Goal: Information Seeking & Learning: Learn about a topic

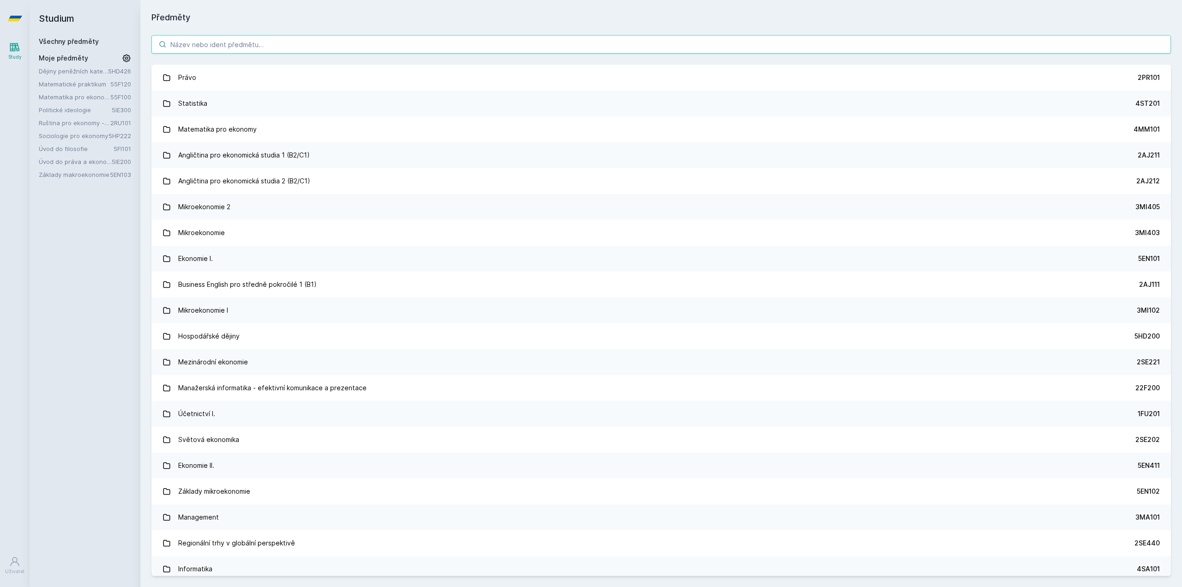
click at [259, 42] on input "search" at bounding box center [660, 44] width 1019 height 18
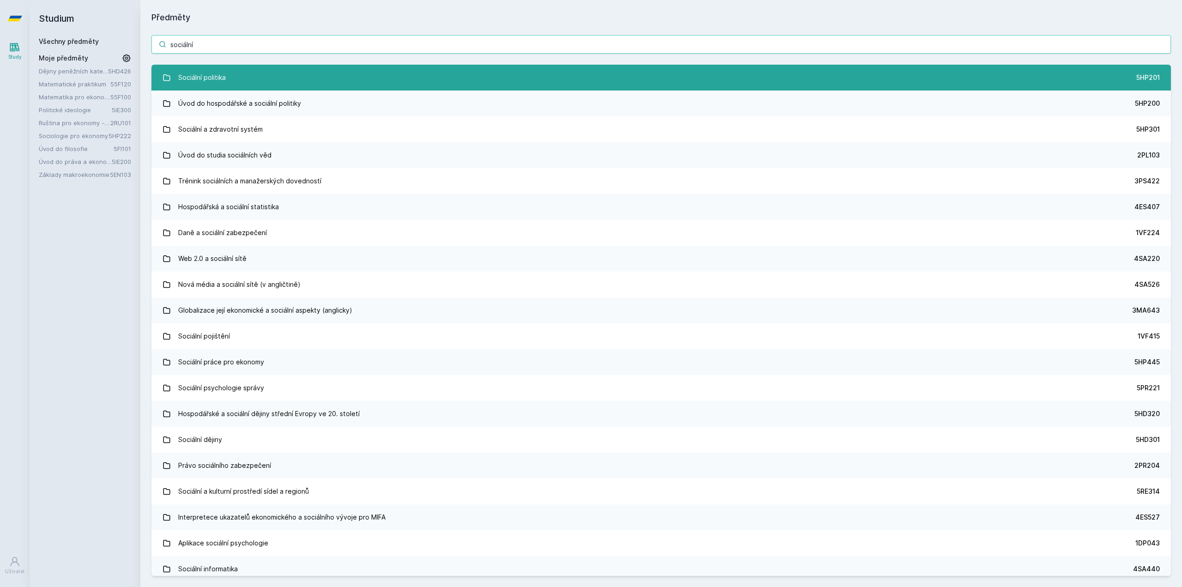
type input "sociální"
click at [236, 84] on link "Sociální politika 5HP201" at bounding box center [660, 78] width 1019 height 26
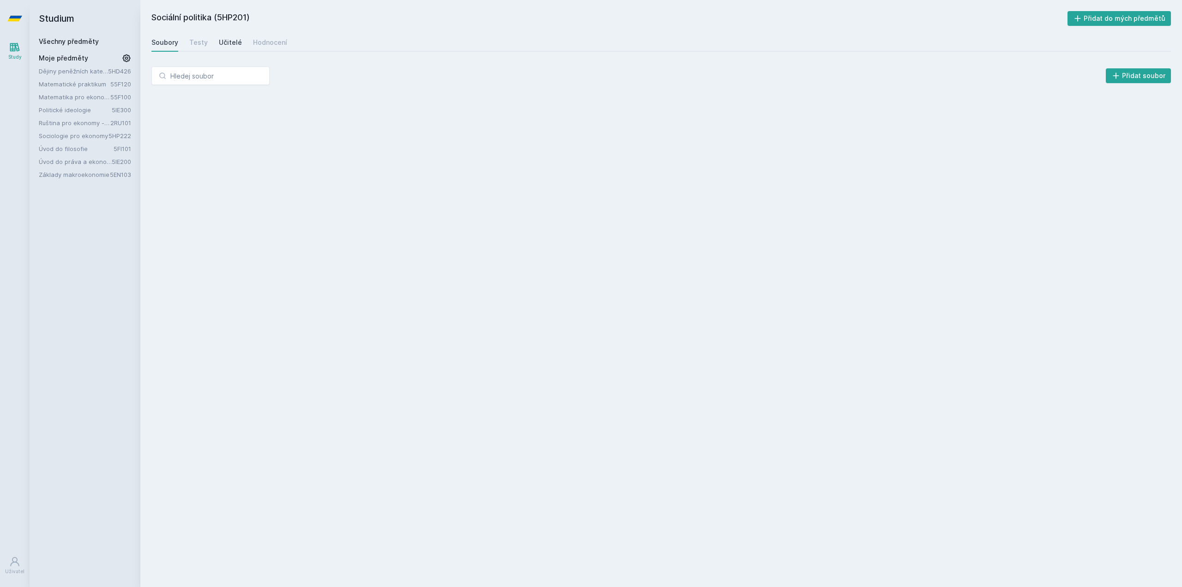
click at [235, 45] on div "Učitelé" at bounding box center [230, 42] width 23 height 9
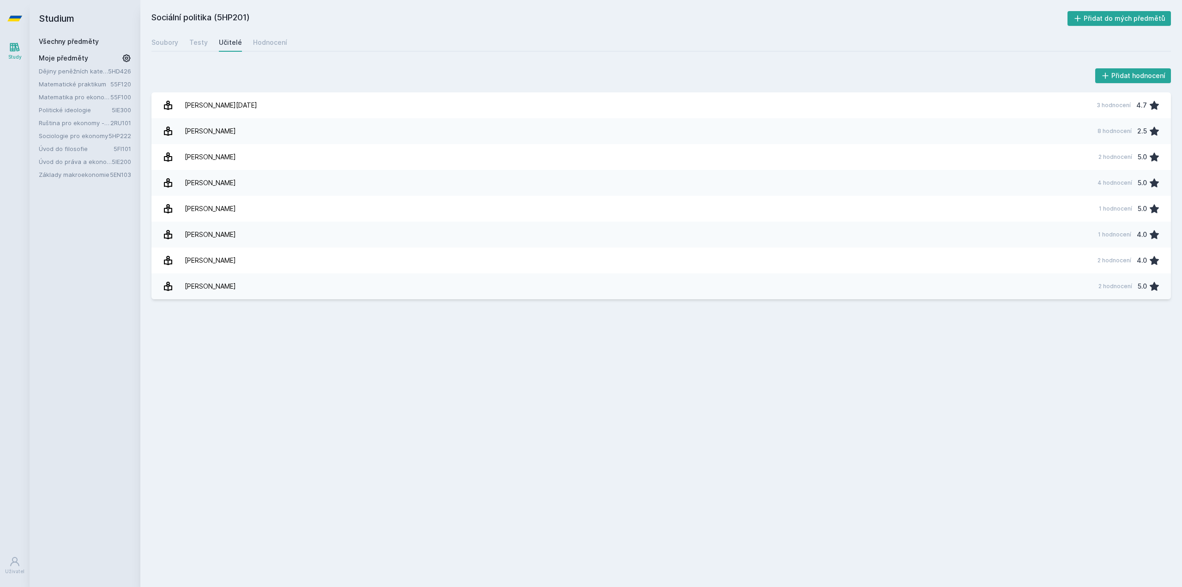
click at [60, 46] on div "Všechny předměty" at bounding box center [85, 41] width 92 height 9
click at [60, 41] on link "Všechny předměty" at bounding box center [69, 41] width 60 height 8
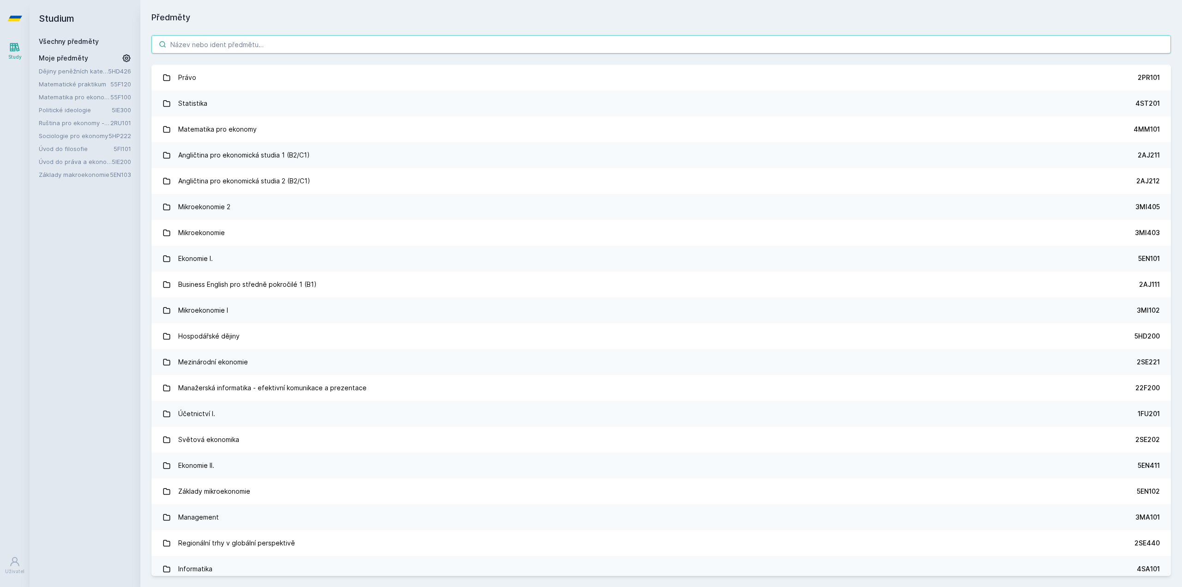
click at [220, 42] on input "search" at bounding box center [660, 44] width 1019 height 18
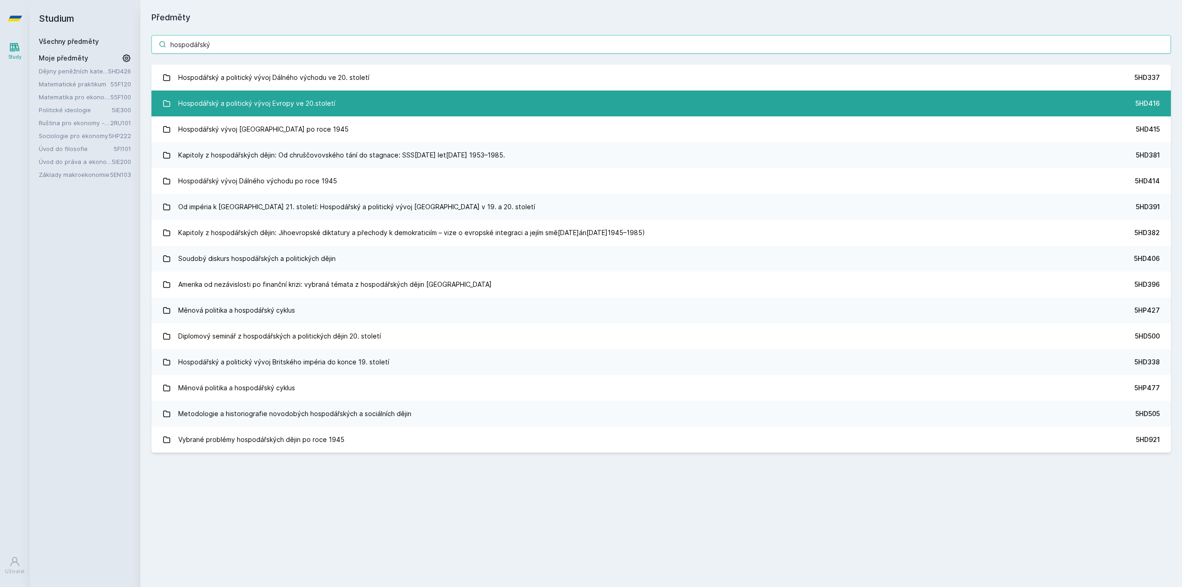
type input "hospodářský"
click at [357, 114] on link "Hospodářský a politický vývoj Evropy ve 20.století 5HD416" at bounding box center [660, 103] width 1019 height 26
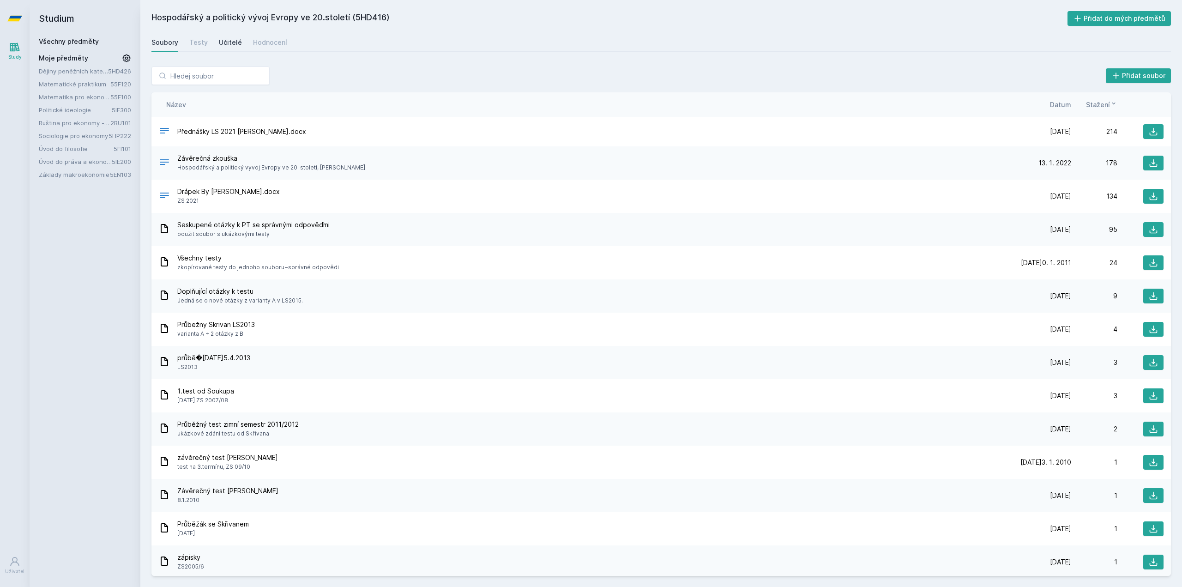
click at [225, 40] on div "Učitelé" at bounding box center [230, 42] width 23 height 9
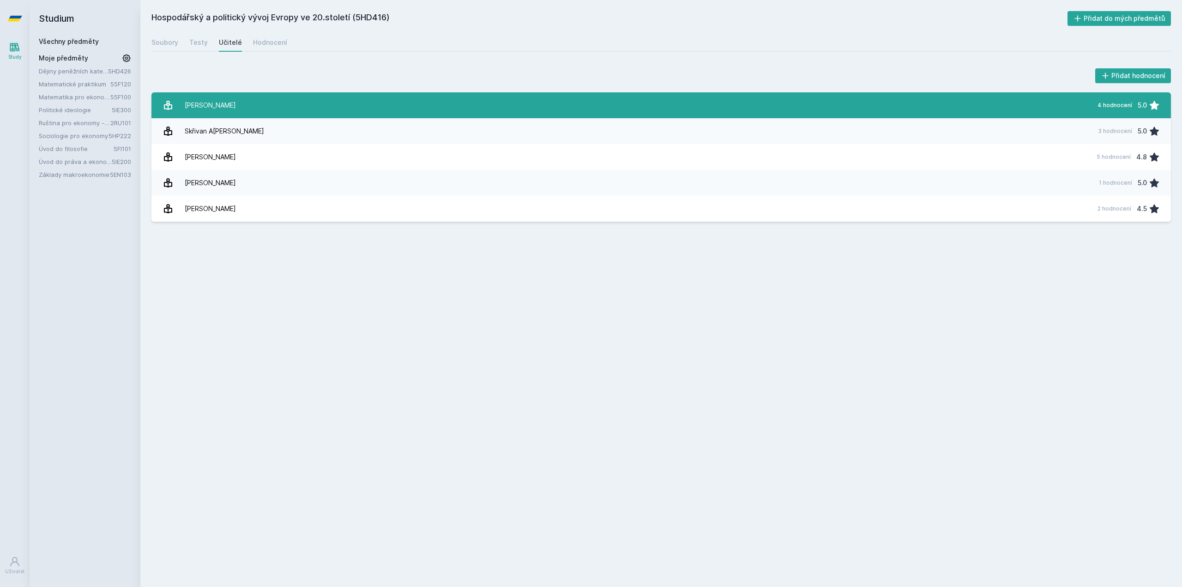
click at [235, 114] on link "[PERSON_NAME] 4 hodnocení 5.0" at bounding box center [660, 105] width 1019 height 26
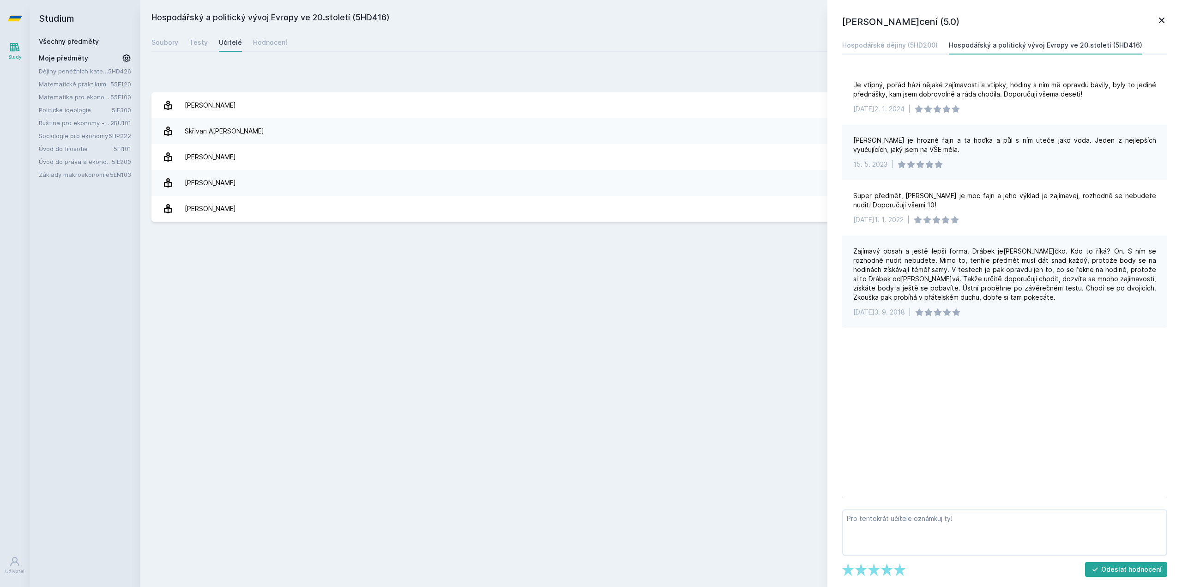
click at [61, 45] on div "Všechny předměty" at bounding box center [85, 41] width 92 height 9
click at [60, 44] on div "Všechny předměty" at bounding box center [85, 41] width 92 height 9
click at [59, 39] on link "Všechny předměty" at bounding box center [69, 41] width 60 height 8
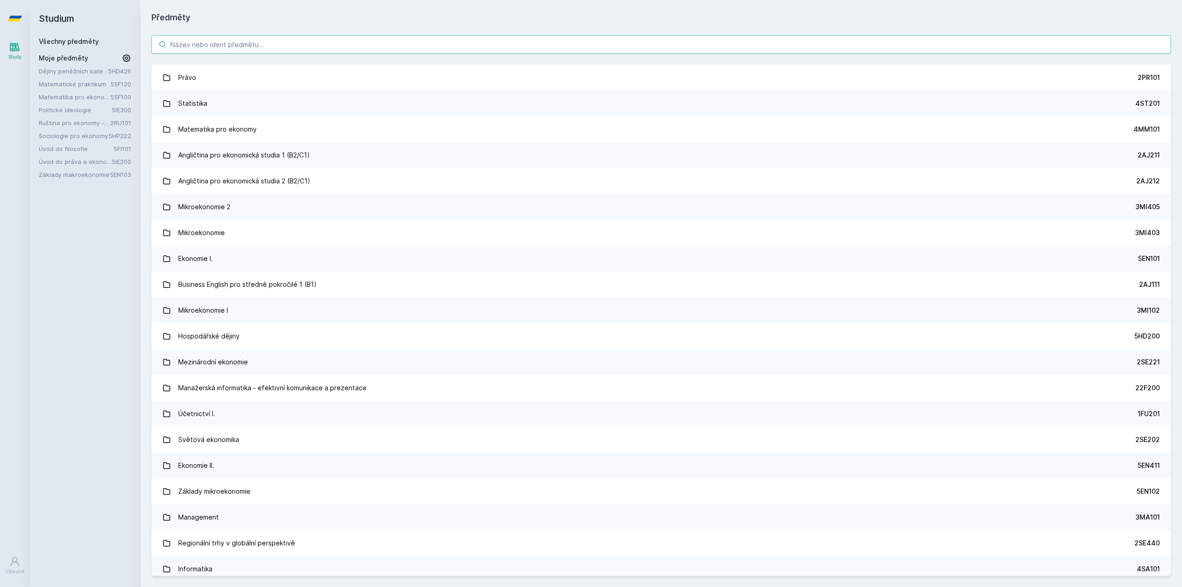
click at [299, 39] on input "search" at bounding box center [660, 44] width 1019 height 18
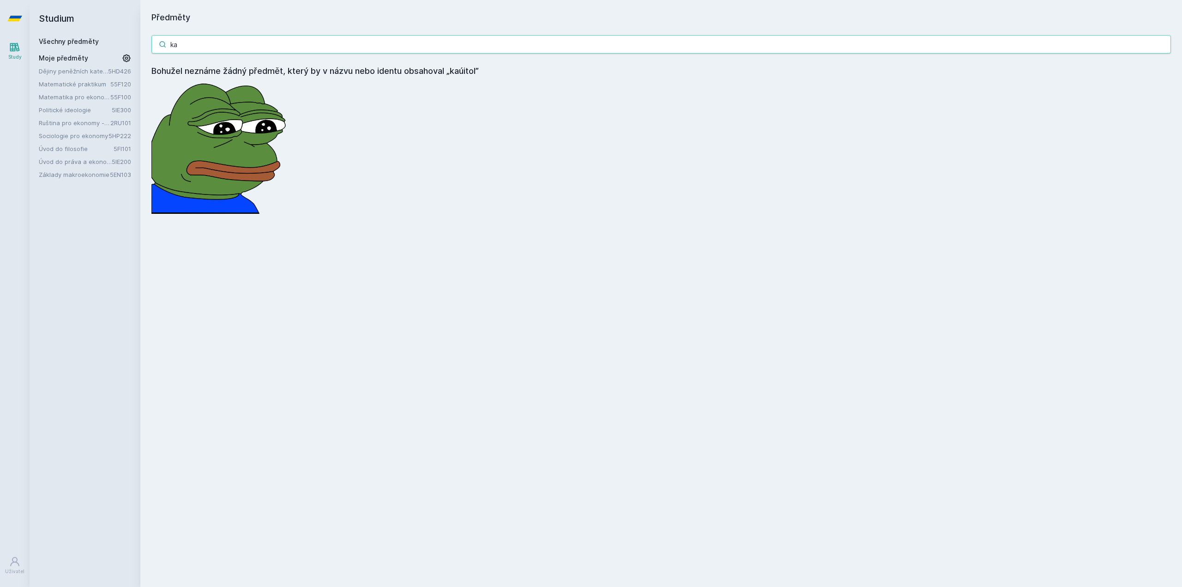
type input "k"
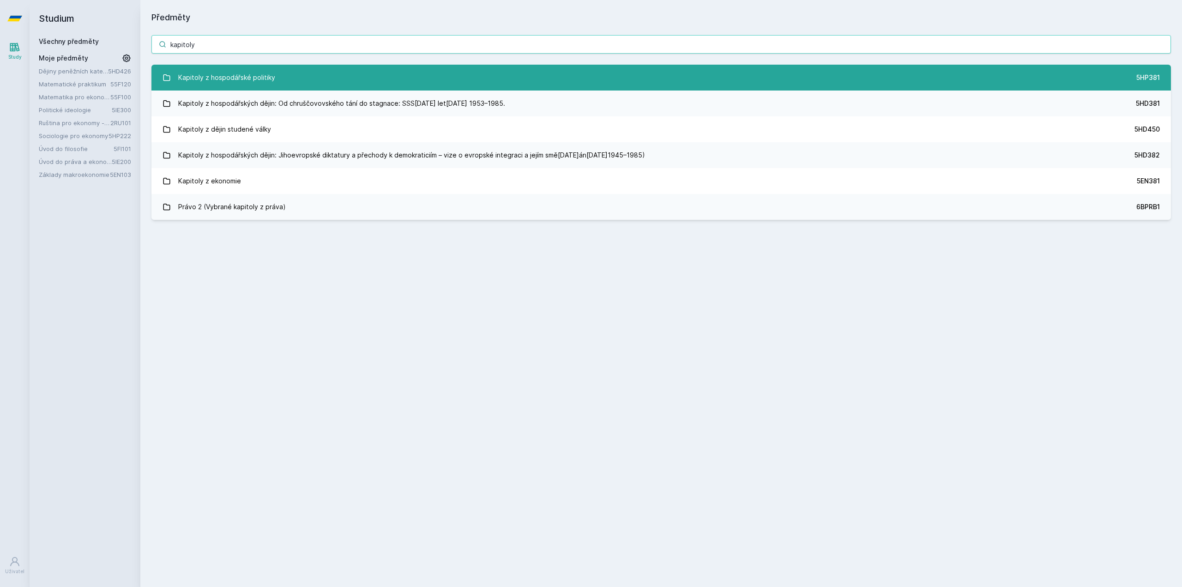
type input "kapitoly"
click at [291, 83] on link "Kapitoly z hospodářské politiky 5HP381" at bounding box center [660, 78] width 1019 height 26
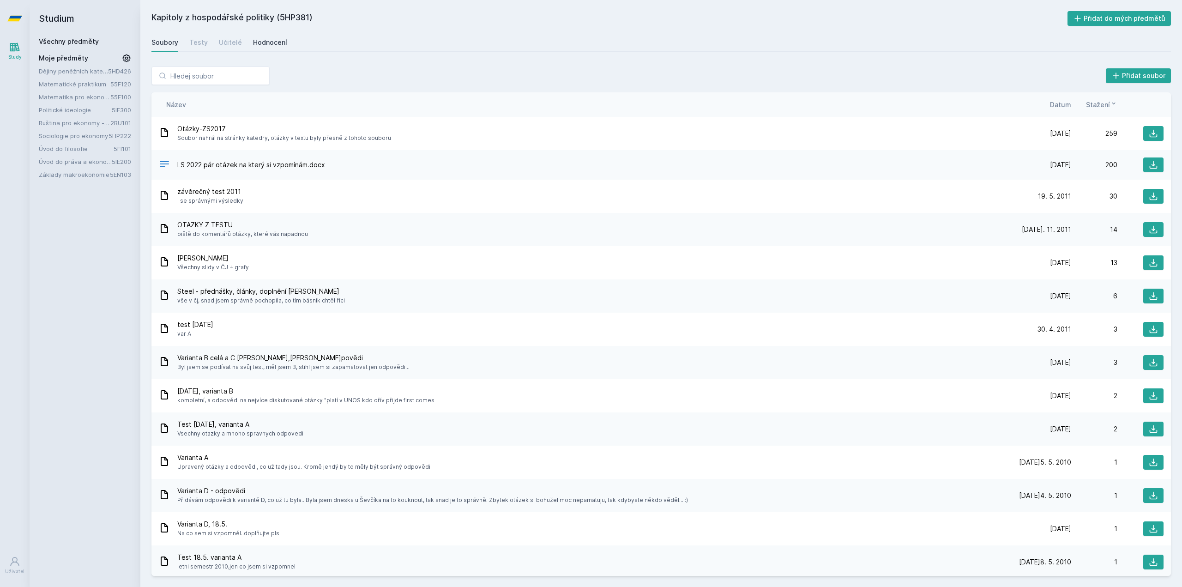
click at [273, 37] on link "Hodnocení" at bounding box center [270, 42] width 34 height 18
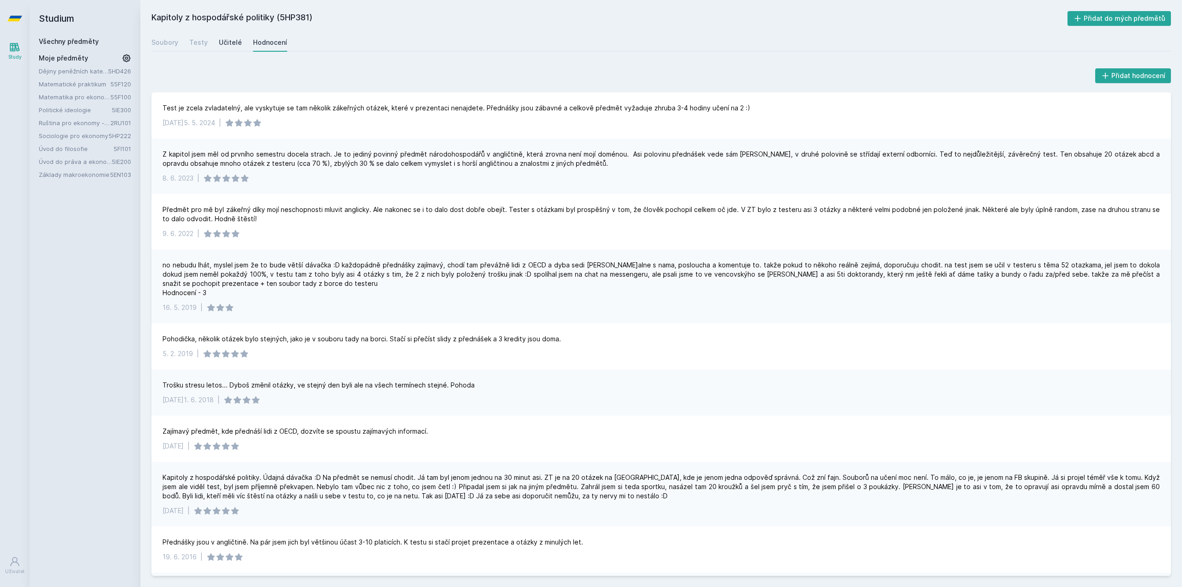
click at [237, 48] on link "Učitelé" at bounding box center [230, 42] width 23 height 18
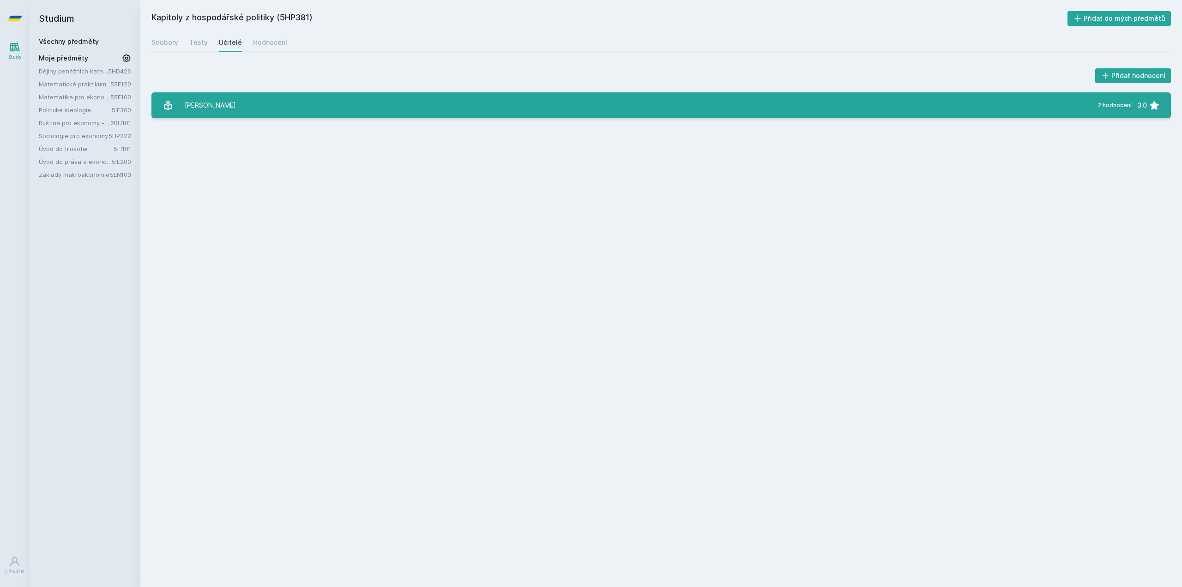
click at [229, 114] on link "Pelikán Pa[PERSON_NAME] 2 hodnocení 3.0" at bounding box center [660, 105] width 1019 height 26
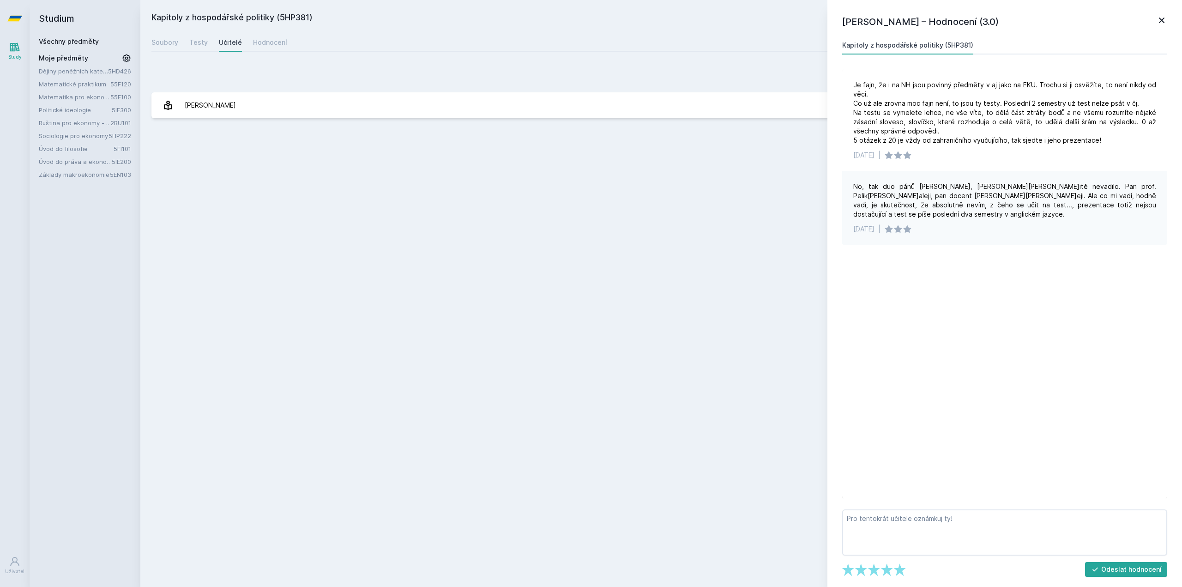
click at [260, 53] on div "Kapitoly z hospodářské politiky (5HP381) Přidat do mých předmětů [GEOGRAPHIC_DA…" at bounding box center [660, 293] width 1019 height 565
click at [265, 42] on div "Hodnocení" at bounding box center [270, 42] width 34 height 9
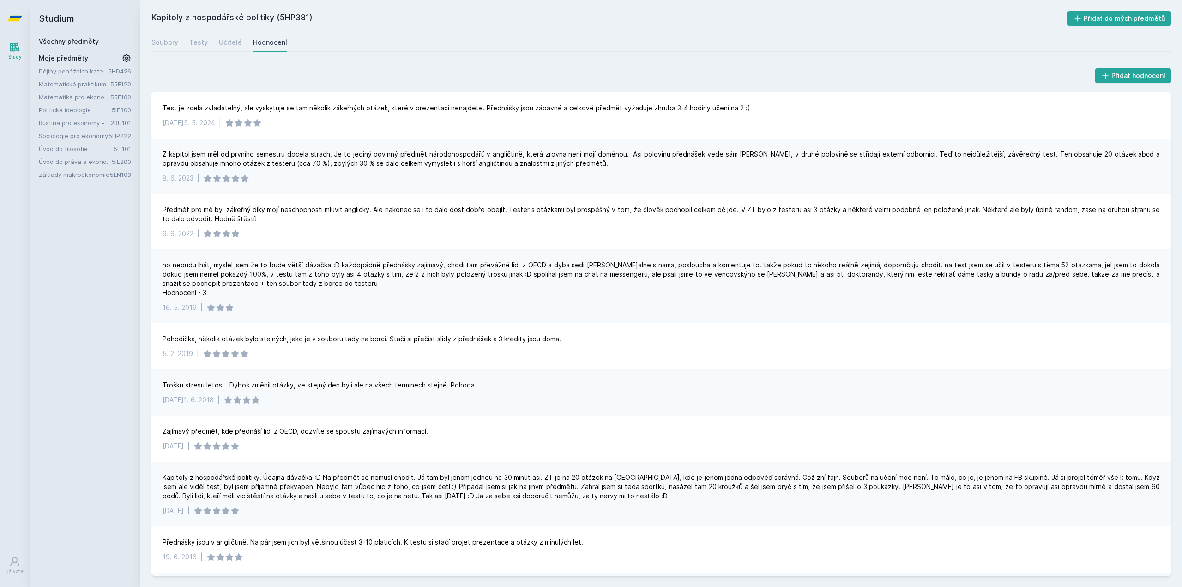
click at [72, 40] on link "Všechny předměty" at bounding box center [69, 41] width 60 height 8
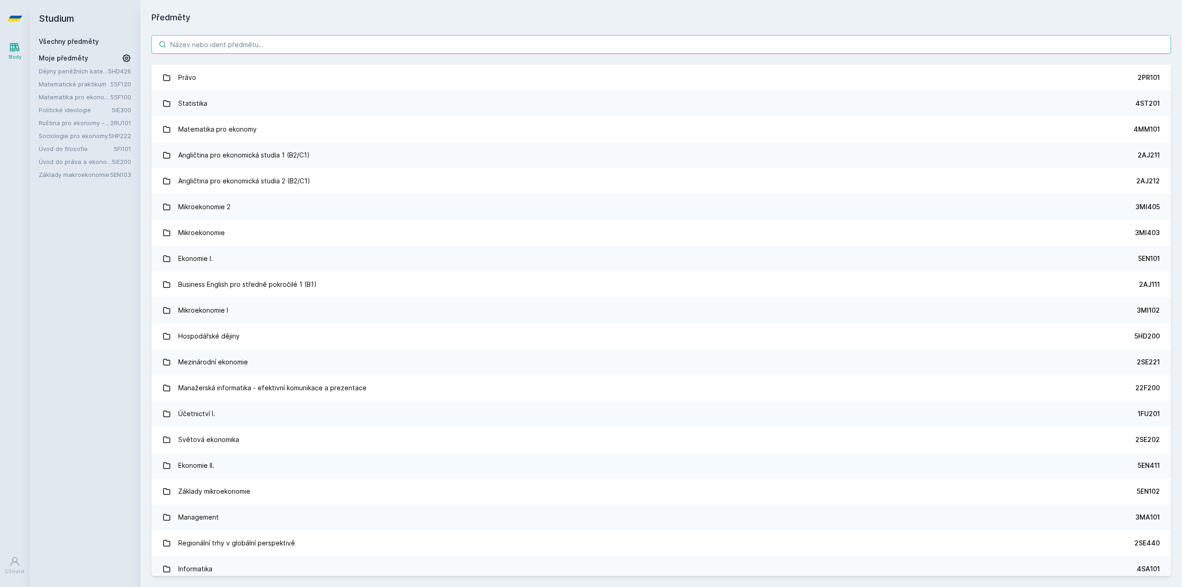
click at [231, 46] on input "search" at bounding box center [660, 44] width 1019 height 18
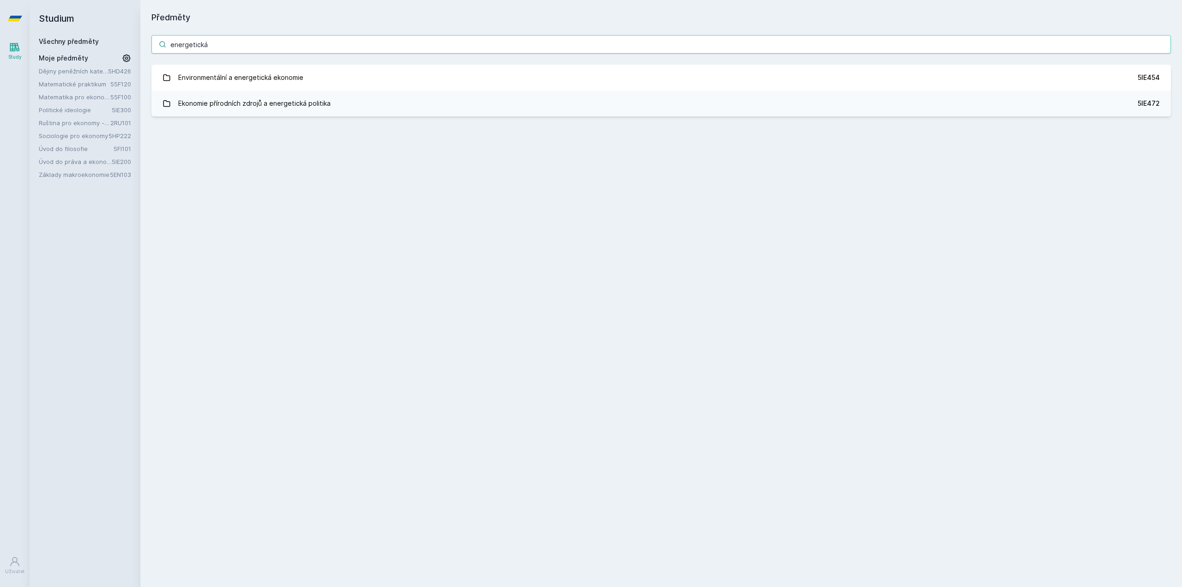
click at [319, 52] on input "energetická" at bounding box center [660, 44] width 1019 height 18
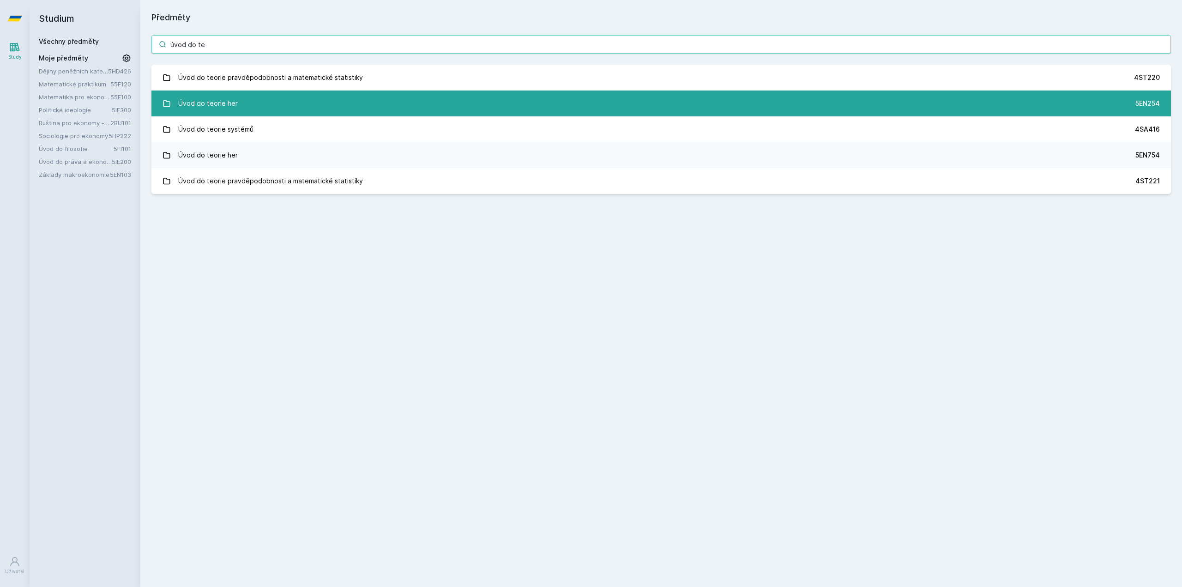
type input "úvod do te"
click at [283, 101] on link "Úvod do teorie her 5EN254" at bounding box center [660, 103] width 1019 height 26
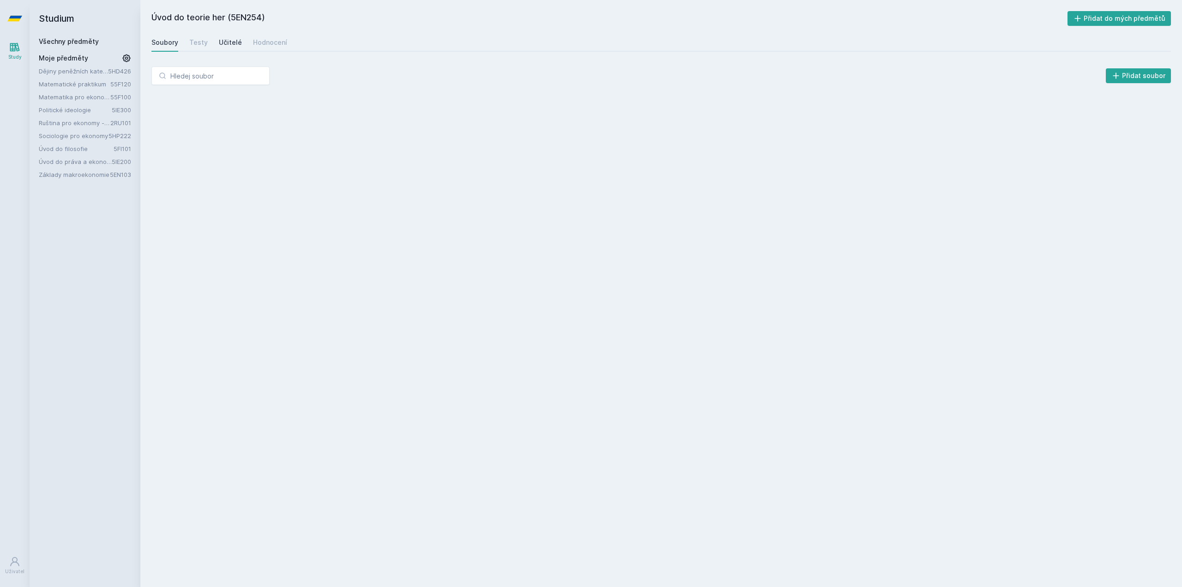
click at [224, 41] on div "Učitelé" at bounding box center [230, 42] width 23 height 9
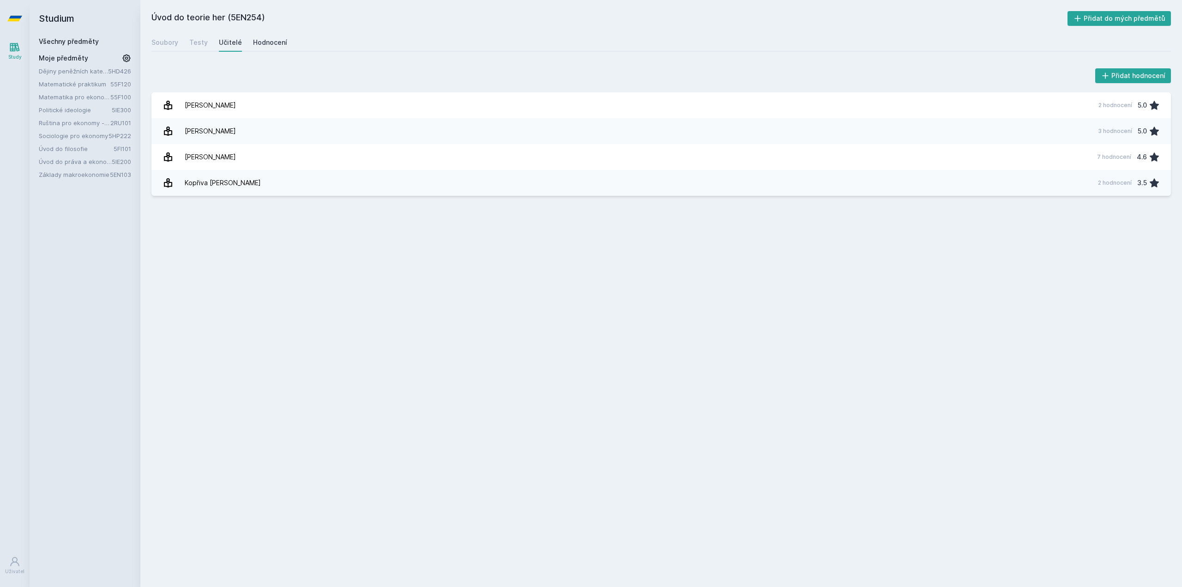
click at [263, 48] on link "Hodnocení" at bounding box center [270, 42] width 34 height 18
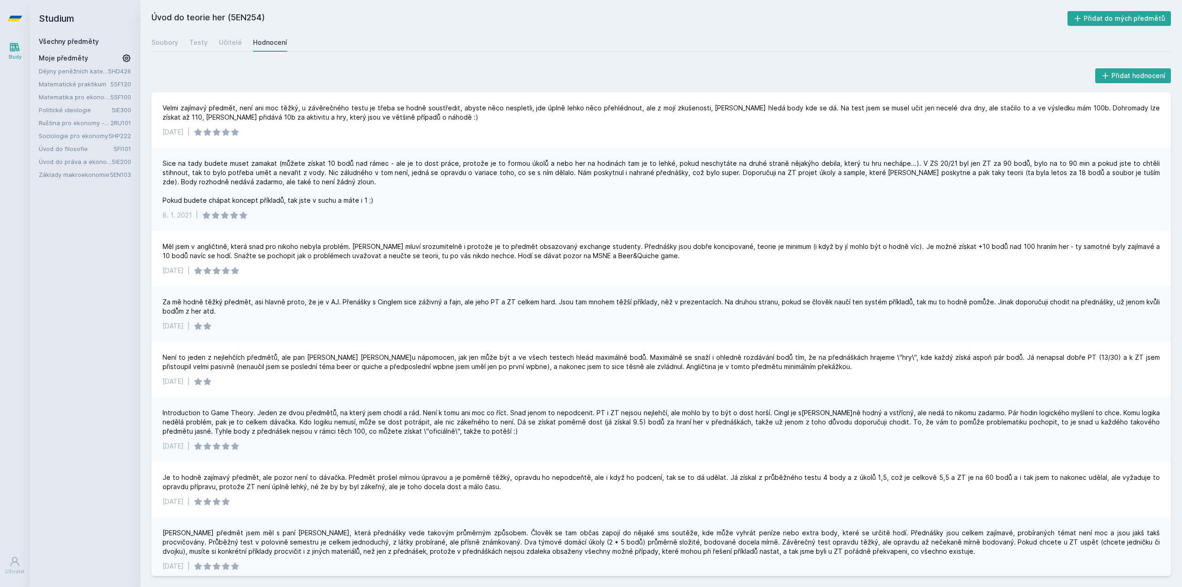
click at [56, 43] on link "Všechny předměty" at bounding box center [69, 41] width 60 height 8
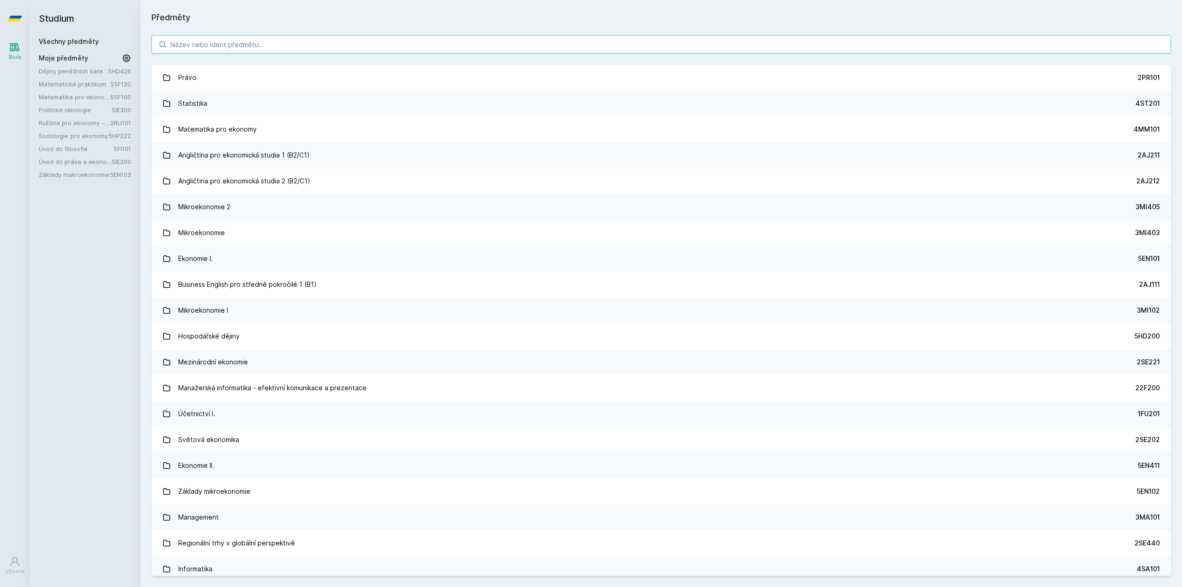
click at [294, 39] on input "search" at bounding box center [660, 44] width 1019 height 18
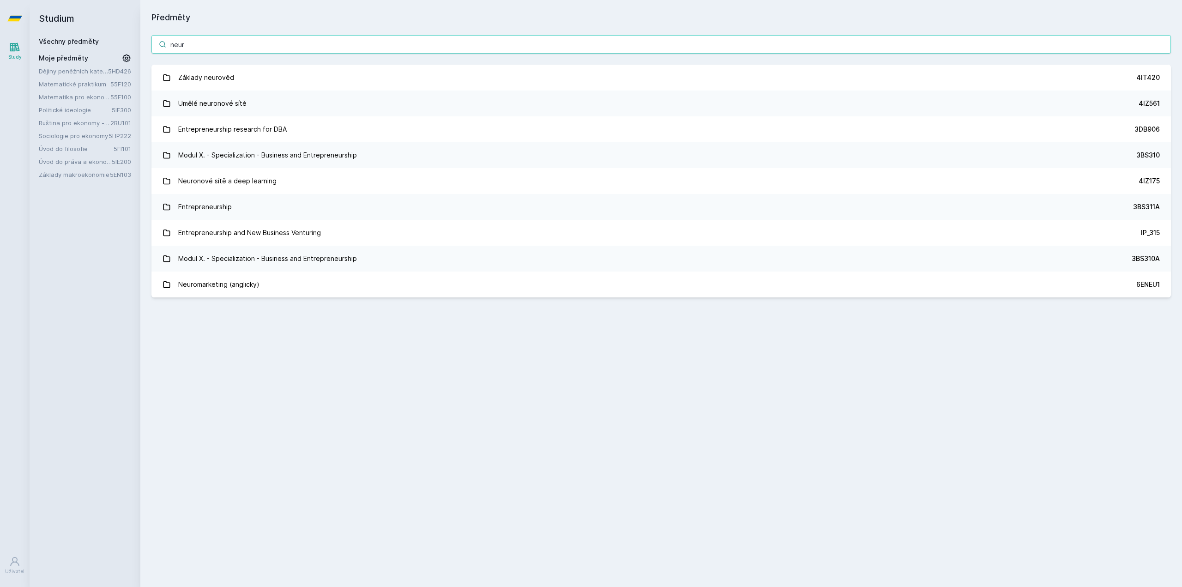
click at [317, 48] on input "neur" at bounding box center [660, 44] width 1019 height 18
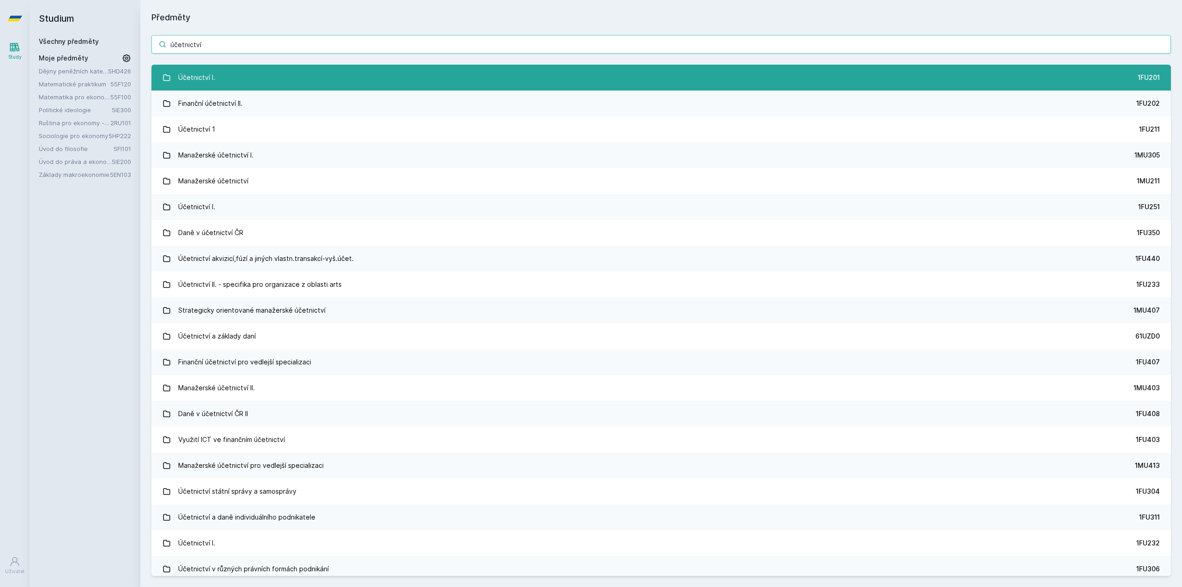
type input "účetnictví"
click at [286, 79] on link "Účetnictví I. 1FU201" at bounding box center [660, 78] width 1019 height 26
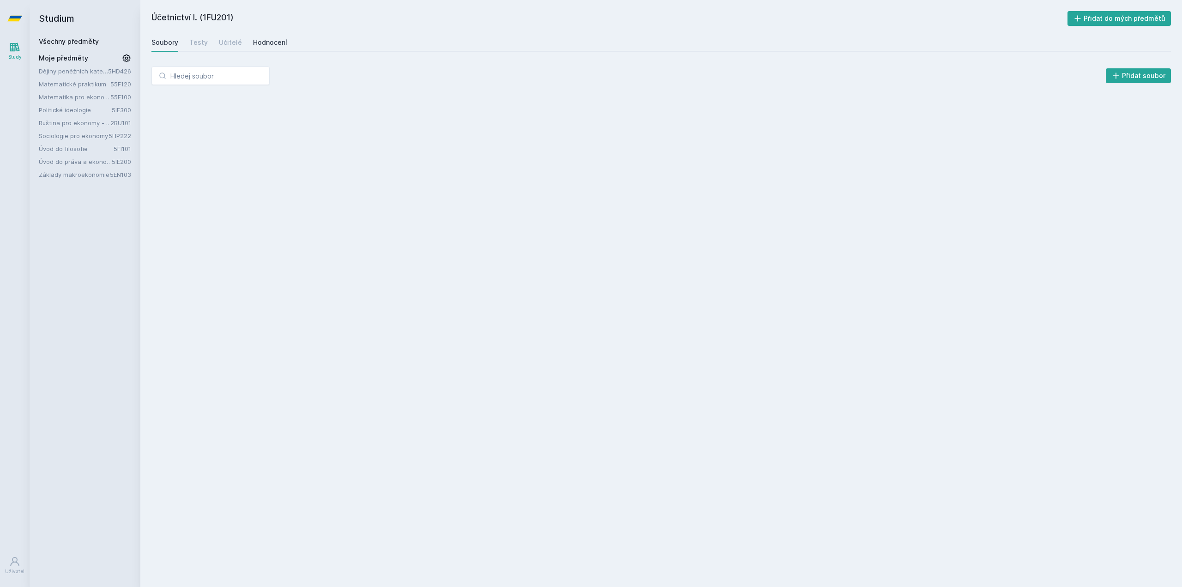
click at [274, 48] on link "Hodnocení" at bounding box center [270, 42] width 34 height 18
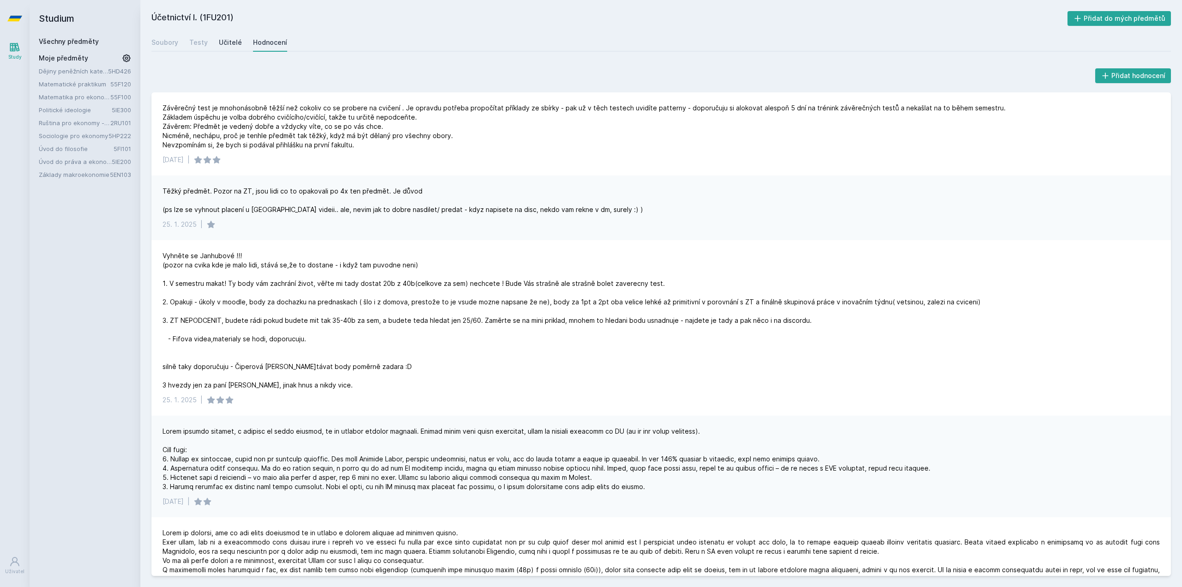
click at [230, 44] on div "Učitelé" at bounding box center [230, 42] width 23 height 9
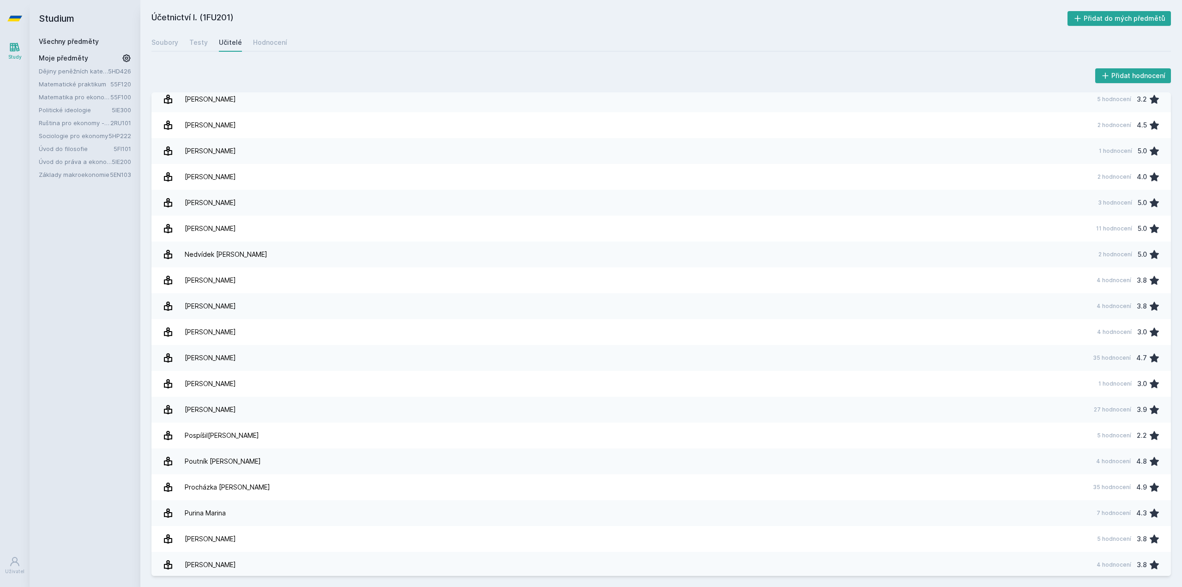
scroll to position [754, 0]
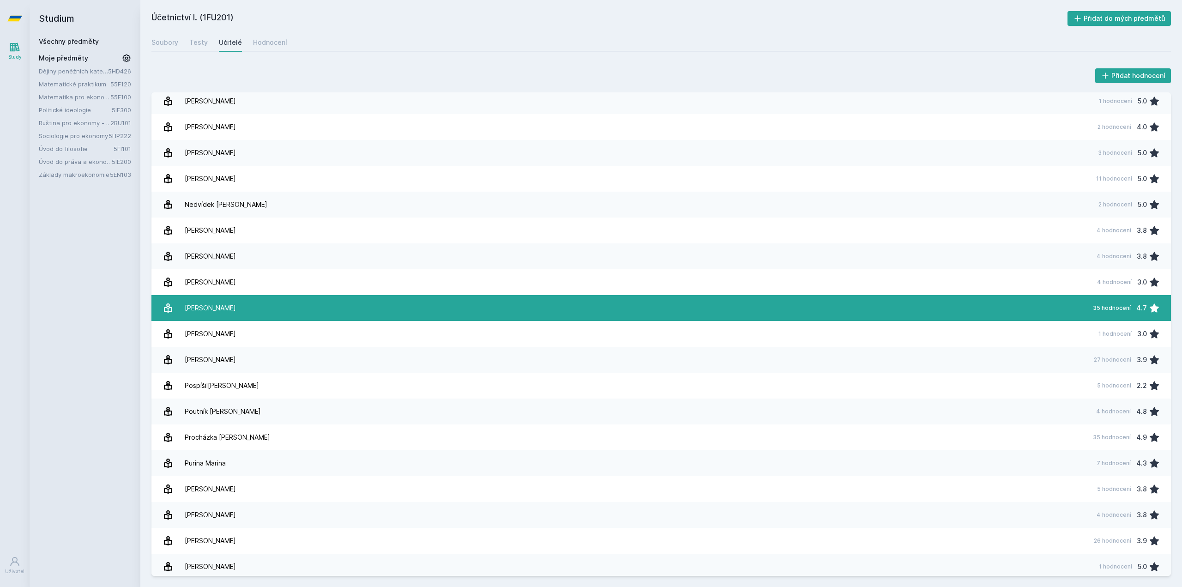
click at [332, 305] on link "[PERSON_NAME] 35 hodnocení 4.7" at bounding box center [660, 308] width 1019 height 26
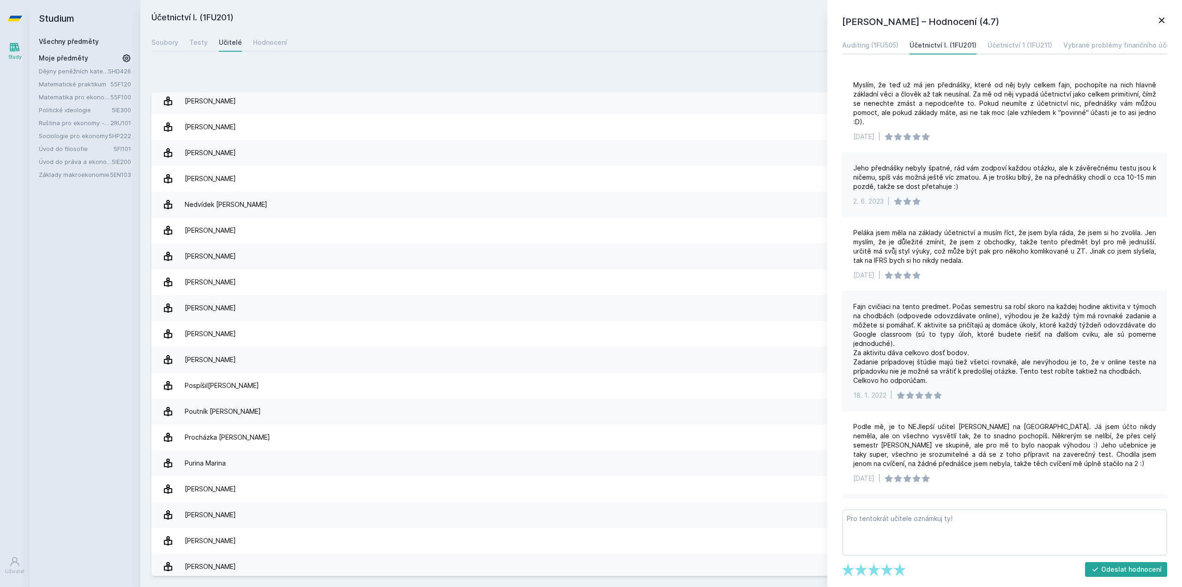
click at [69, 42] on link "Všechny předměty" at bounding box center [69, 41] width 60 height 8
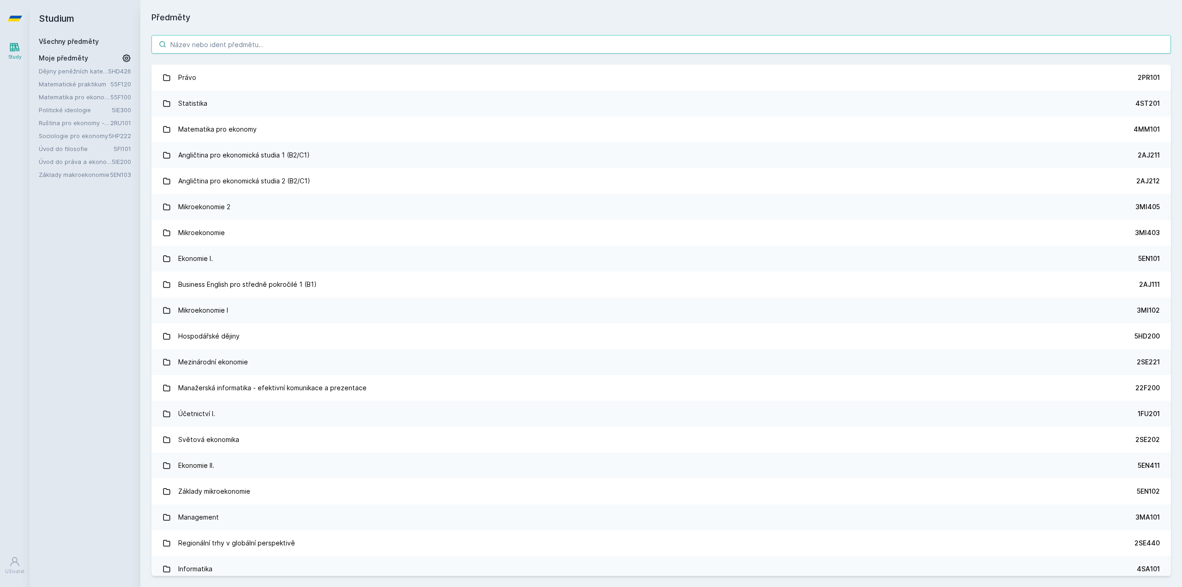
click at [255, 47] on input "search" at bounding box center [660, 44] width 1019 height 18
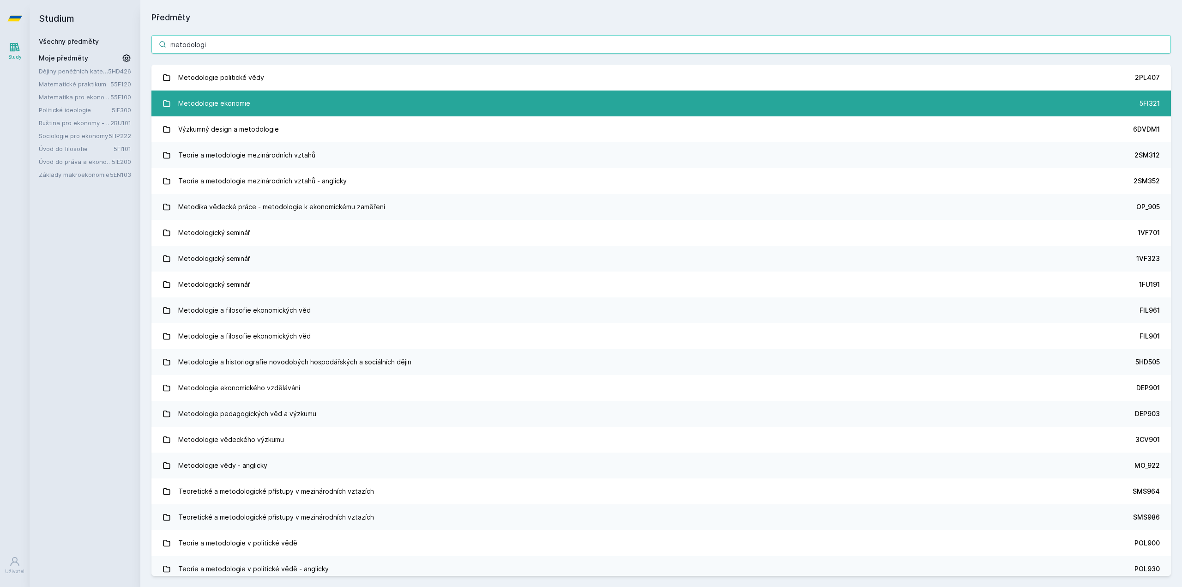
type input "metodologi"
click at [257, 105] on link "Metodologie ekonomie 5FI321" at bounding box center [660, 103] width 1019 height 26
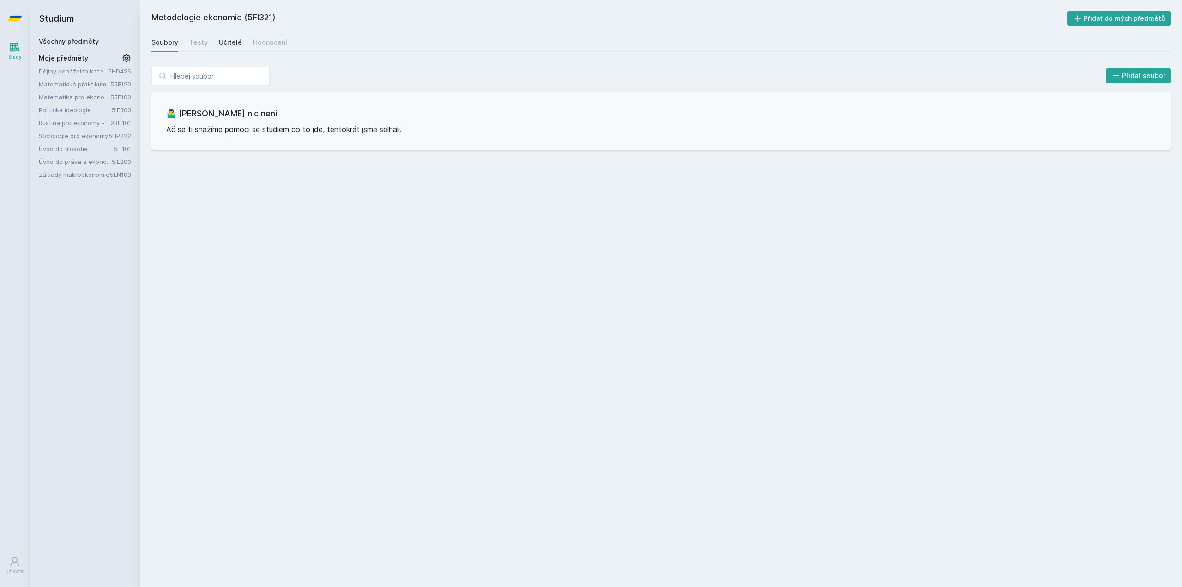
click at [233, 42] on div "Učitelé" at bounding box center [230, 42] width 23 height 9
click at [256, 41] on div "Hodnocení" at bounding box center [270, 42] width 34 height 9
